Goal: Task Accomplishment & Management: Manage account settings

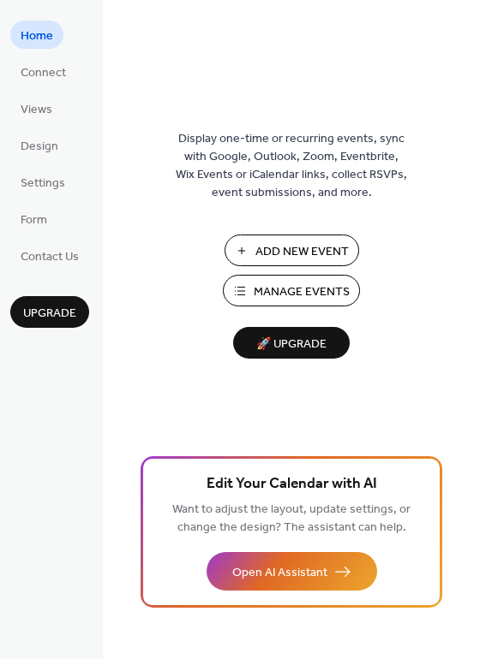
click at [44, 165] on ul "Home Connect Views Design Settings Form Contact Us" at bounding box center [49, 145] width 79 height 249
click at [41, 148] on span "Design" at bounding box center [40, 147] width 38 height 18
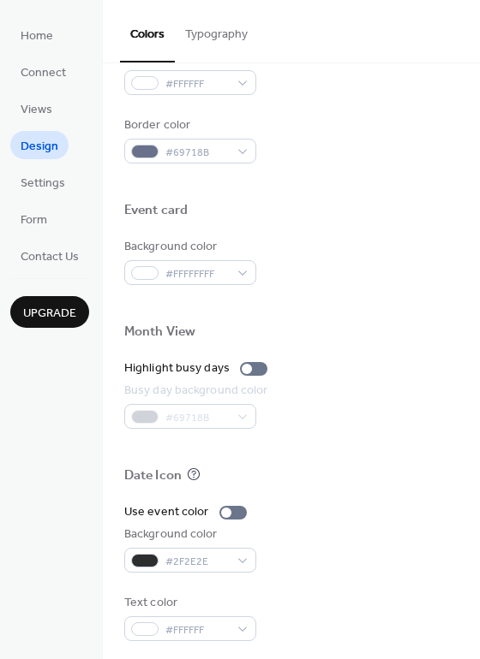
scroll to position [732, 0]
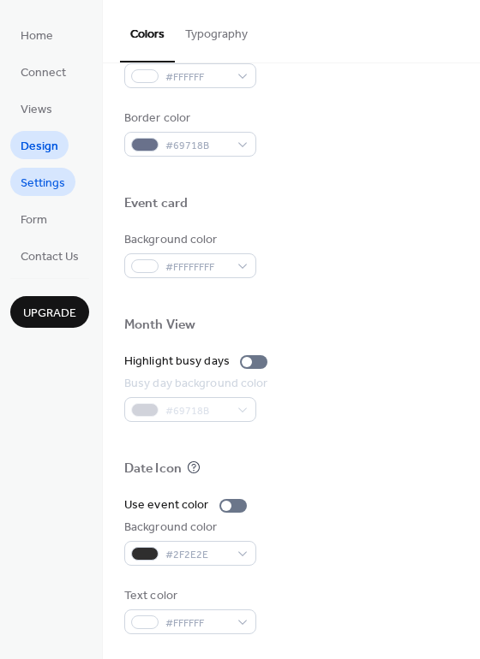
click at [51, 182] on span "Settings" at bounding box center [43, 184] width 45 height 18
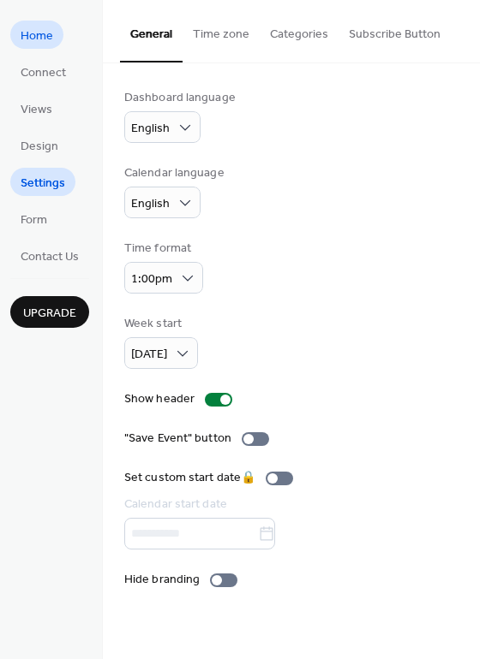
click at [48, 45] on span "Home" at bounding box center [37, 36] width 33 height 18
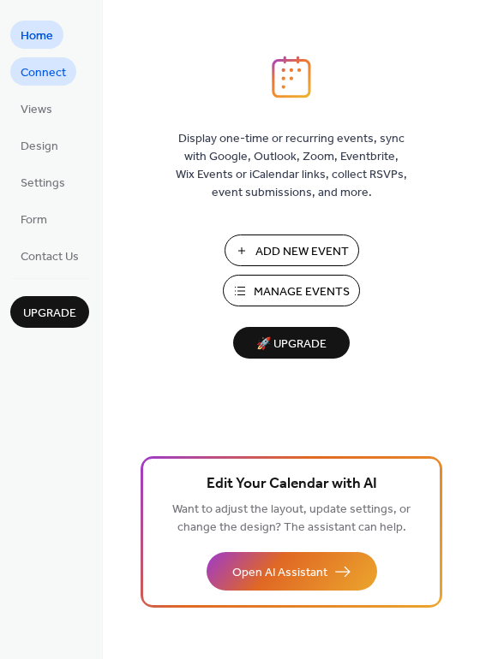
click at [34, 74] on span "Connect" at bounding box center [43, 73] width 45 height 18
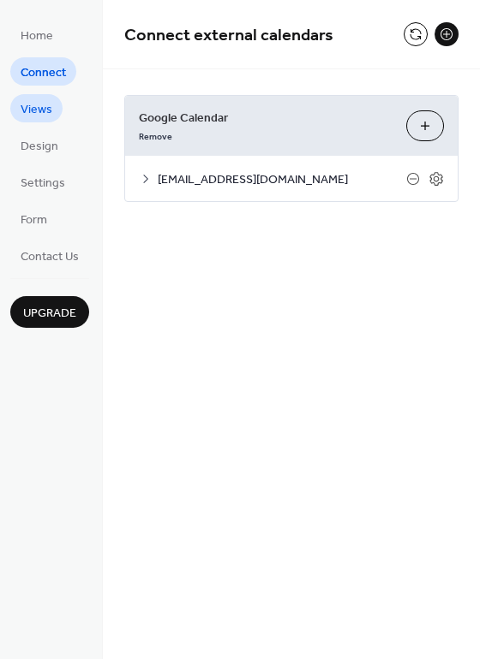
click at [39, 114] on span "Views" at bounding box center [37, 110] width 32 height 18
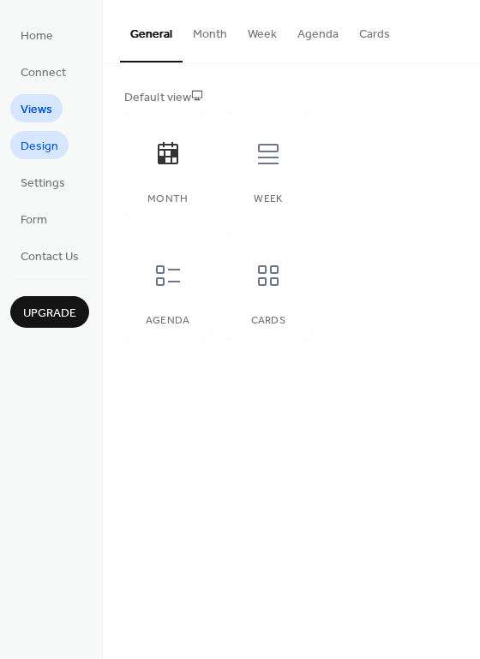
click at [61, 154] on link "Design" at bounding box center [39, 145] width 58 height 28
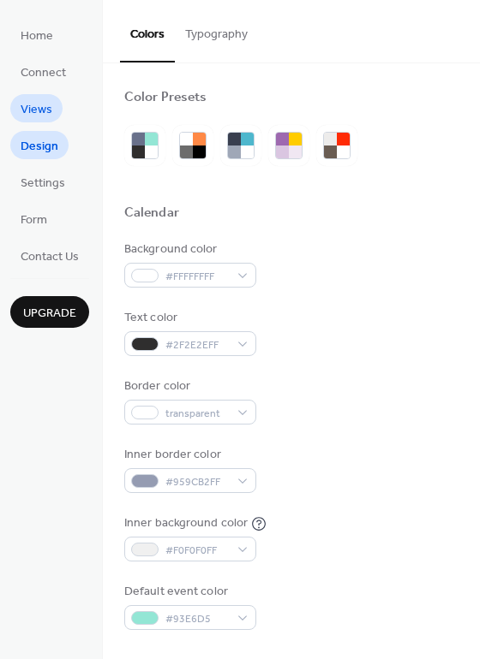
click at [61, 106] on link "Views" at bounding box center [36, 108] width 52 height 28
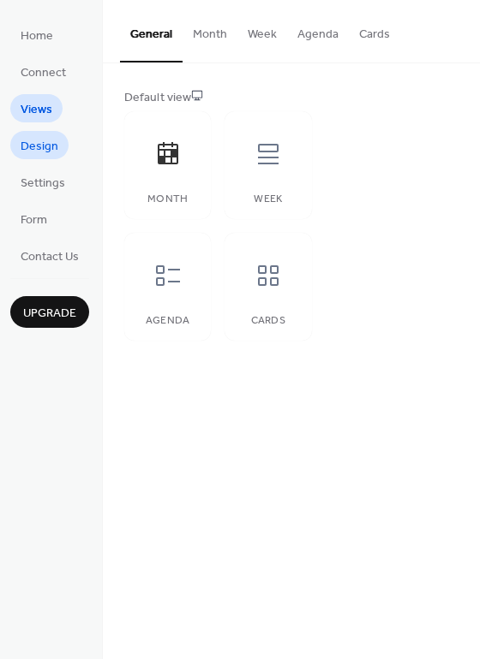
click at [57, 135] on link "Design" at bounding box center [39, 145] width 58 height 28
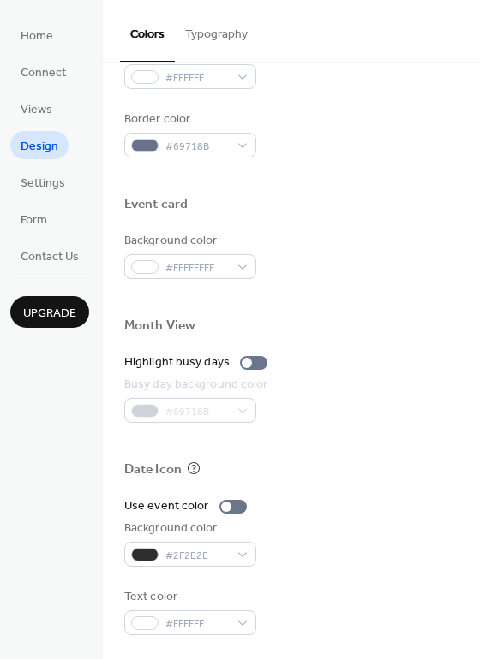
scroll to position [732, 0]
click at [50, 187] on span "Settings" at bounding box center [43, 184] width 45 height 18
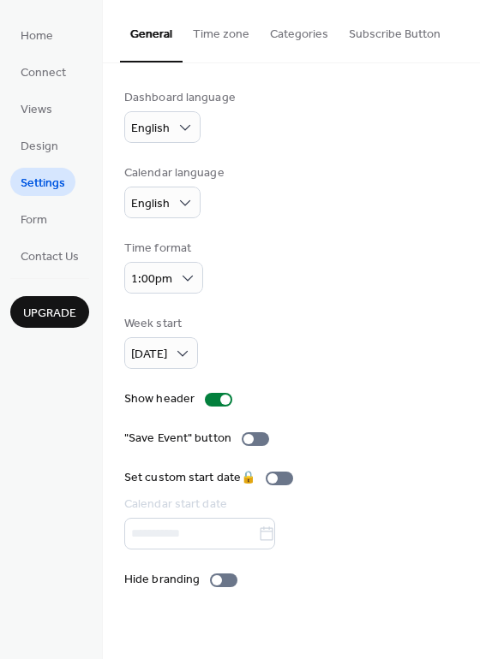
click at [319, 45] on button "Categories" at bounding box center [298, 30] width 79 height 61
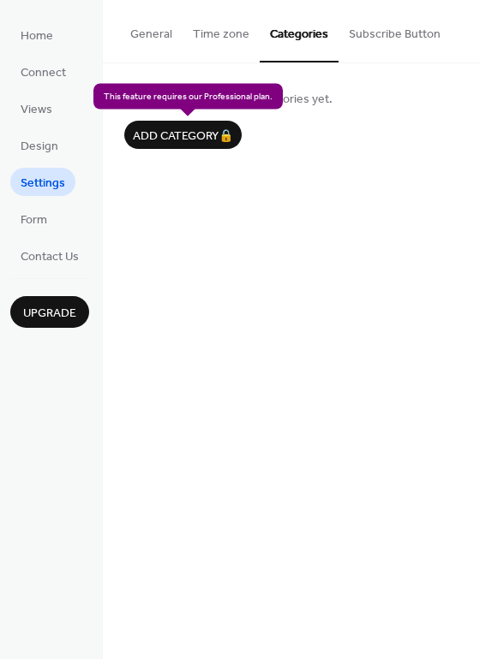
click at [186, 122] on div "Add category 🔒" at bounding box center [182, 135] width 117 height 28
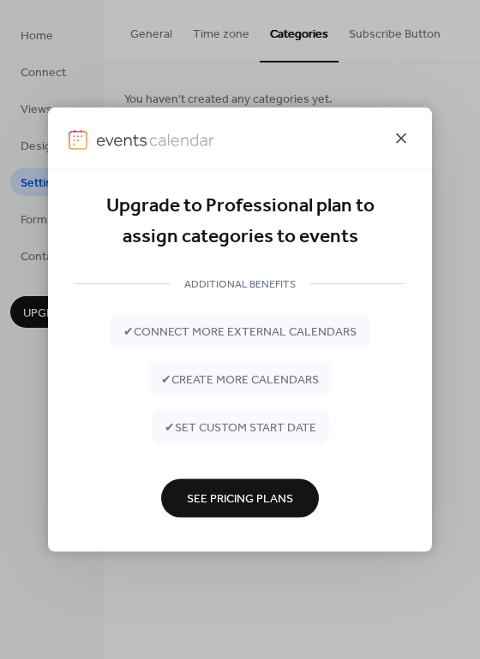
click at [405, 132] on icon at bounding box center [400, 138] width 21 height 21
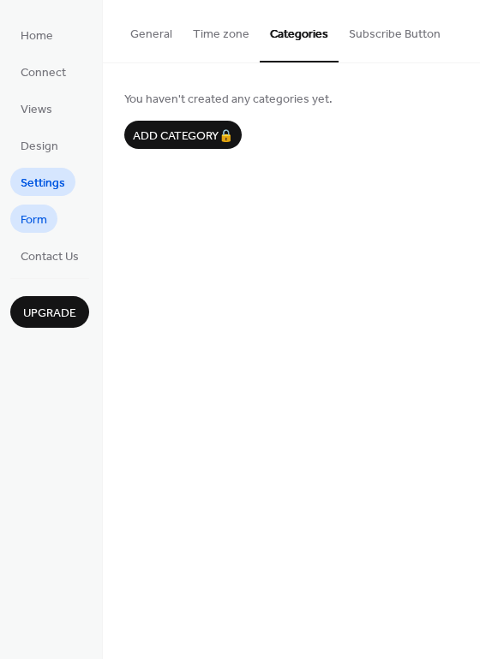
click at [25, 223] on span "Form" at bounding box center [34, 220] width 27 height 18
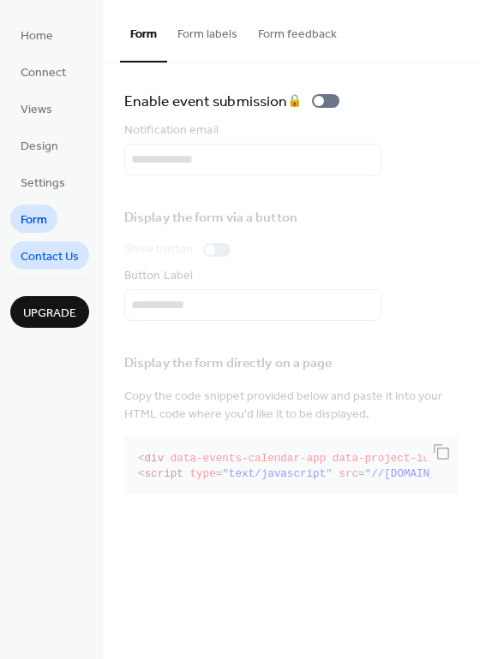
click at [57, 250] on span "Contact Us" at bounding box center [50, 257] width 58 height 18
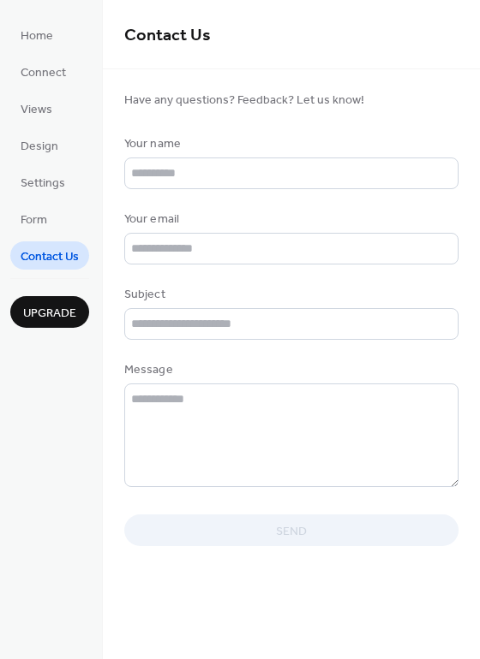
click at [39, 294] on div "Upgrade" at bounding box center [49, 303] width 79 height 50
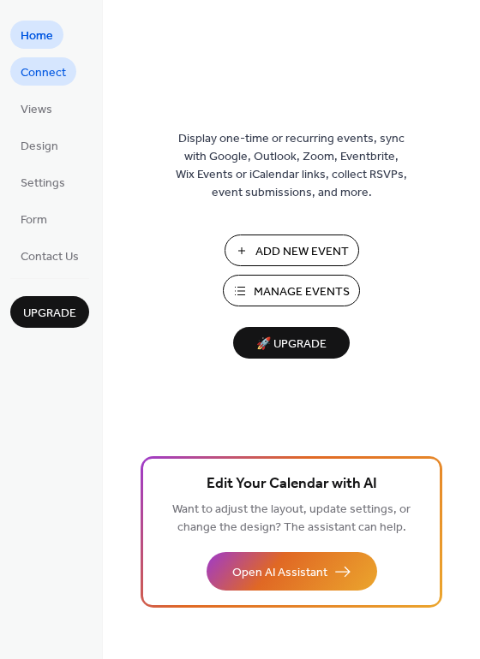
click at [51, 72] on span "Connect" at bounding box center [43, 73] width 45 height 18
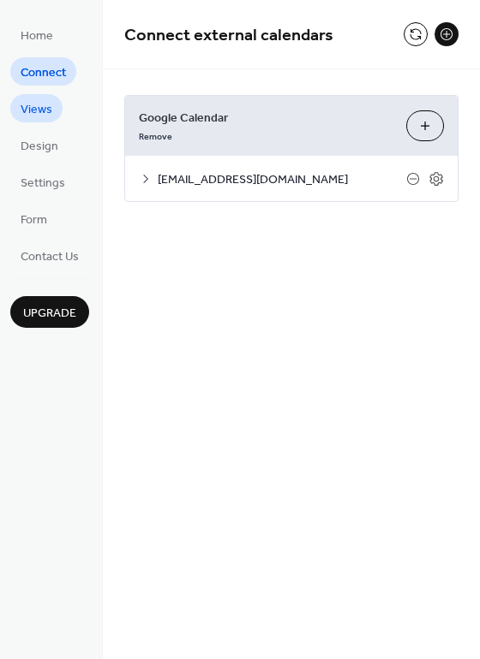
click at [54, 107] on link "Views" at bounding box center [36, 108] width 52 height 28
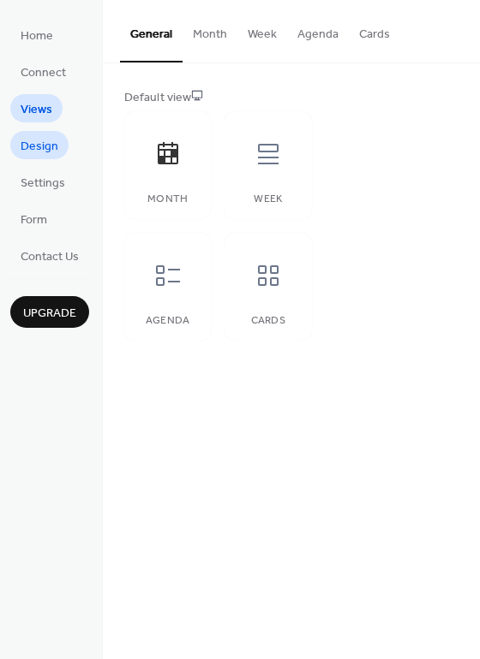
click at [35, 153] on span "Design" at bounding box center [40, 147] width 38 height 18
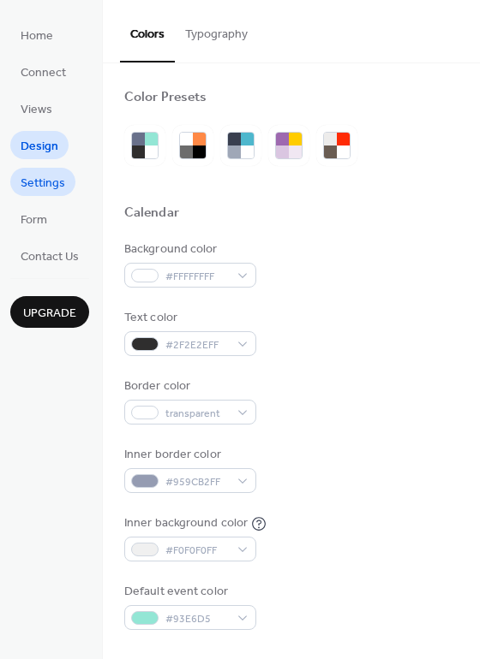
click at [37, 178] on span "Settings" at bounding box center [43, 184] width 45 height 18
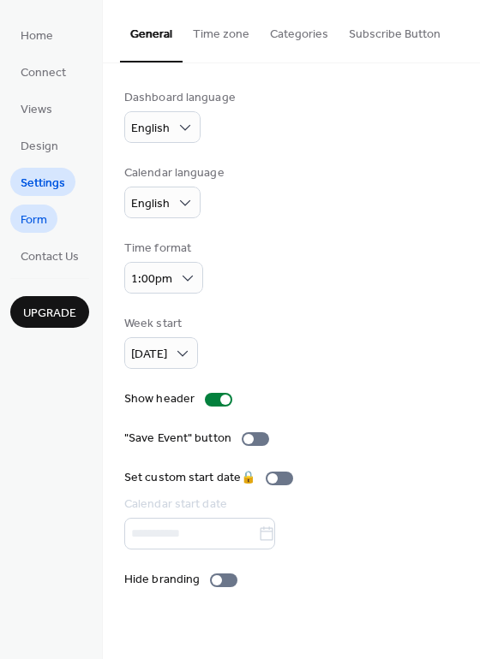
click at [44, 230] on link "Form" at bounding box center [33, 219] width 47 height 28
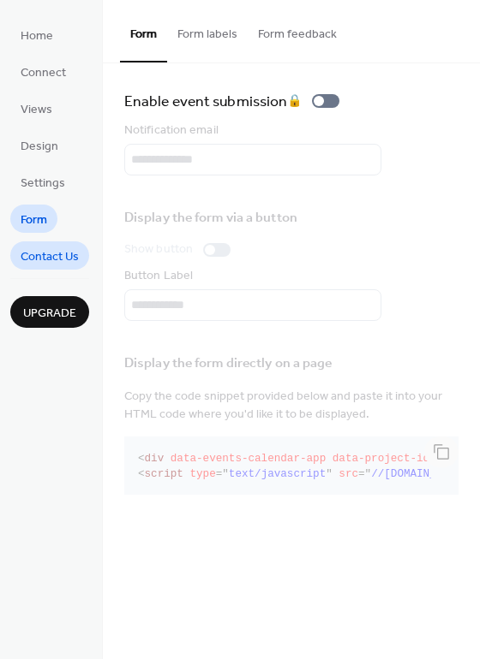
click at [58, 268] on link "Contact Us" at bounding box center [49, 255] width 79 height 28
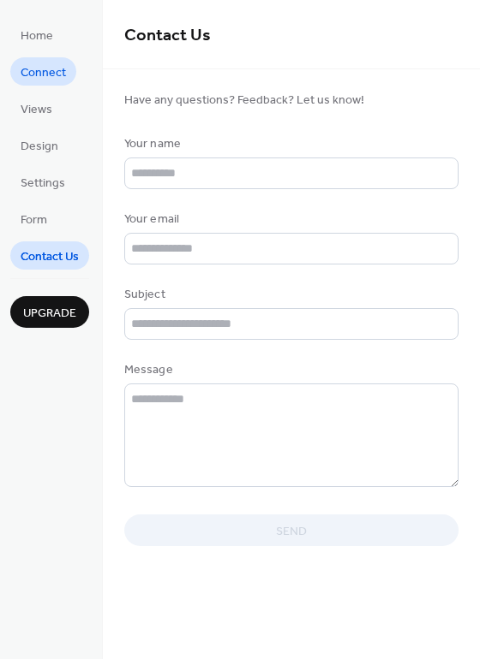
click at [33, 77] on span "Connect" at bounding box center [43, 73] width 45 height 18
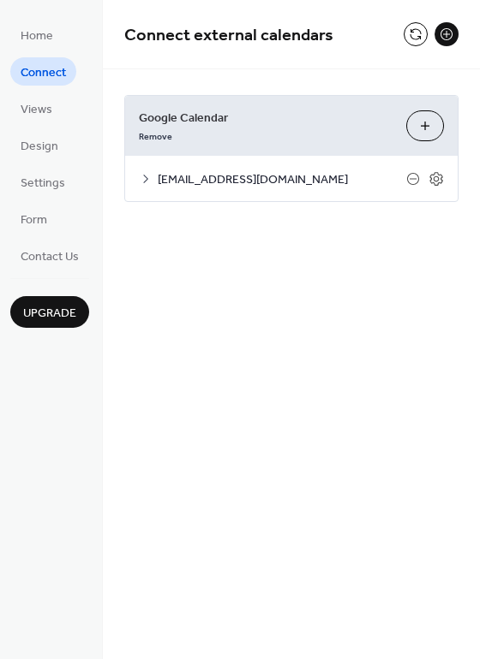
click at [57, 122] on li "Views" at bounding box center [36, 108] width 52 height 28
click at [45, 108] on span "Views" at bounding box center [37, 110] width 32 height 18
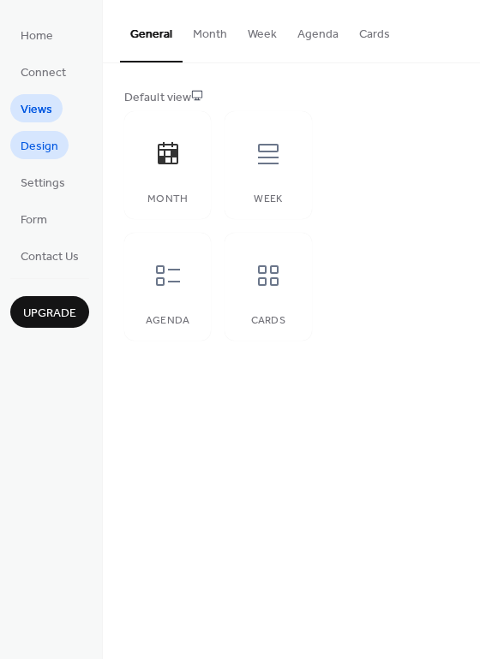
click at [42, 155] on span "Design" at bounding box center [40, 147] width 38 height 18
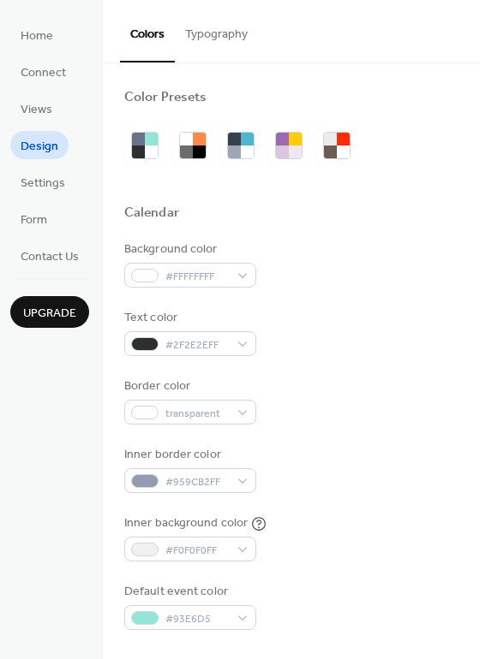
click at [50, 201] on ul "Home Connect Views Design Settings Form Contact Us" at bounding box center [49, 145] width 79 height 249
click at [45, 187] on span "Settings" at bounding box center [43, 184] width 45 height 18
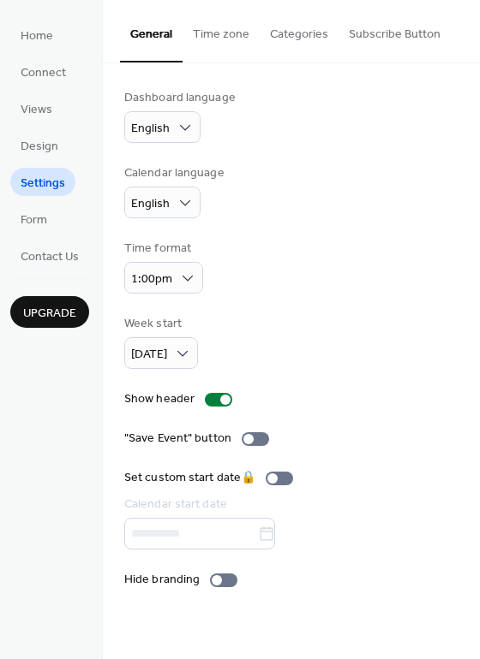
click at [297, 33] on button "Categories" at bounding box center [298, 30] width 79 height 61
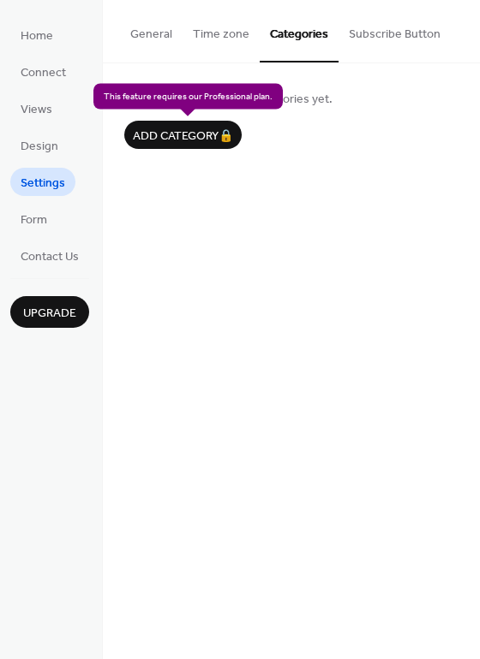
click at [211, 134] on div "Add category 🔒" at bounding box center [182, 135] width 117 height 28
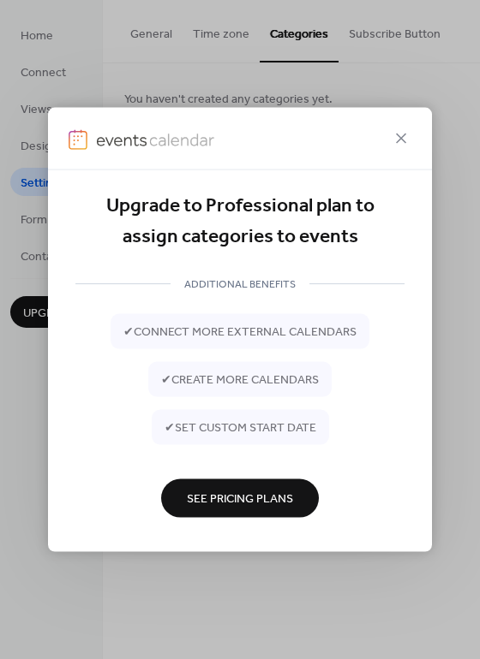
click at [256, 504] on span "See Pricing Plans" at bounding box center [240, 500] width 106 height 18
